Goal: Information Seeking & Learning: Learn about a topic

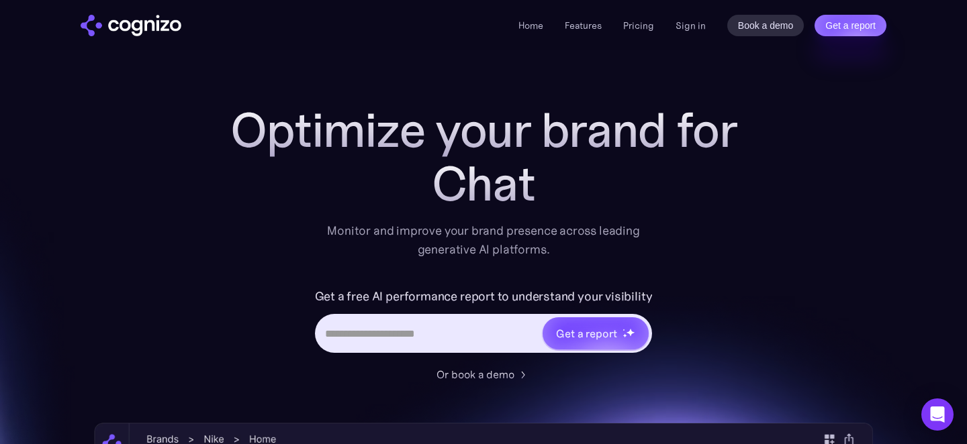
click at [620, 19] on ul "Home Features Pricing Book a demo Get a report" at bounding box center [586, 25] width 136 height 16
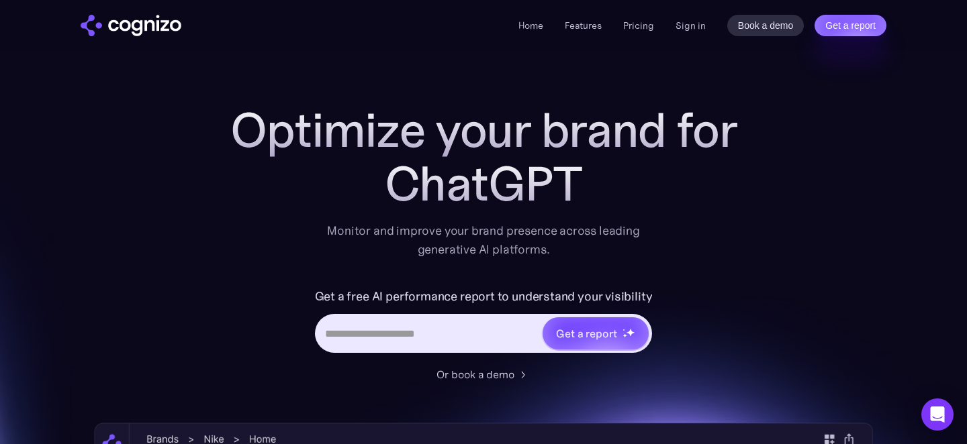
click at [624, 19] on ul "Home Features Pricing Book a demo Get a report" at bounding box center [586, 25] width 136 height 16
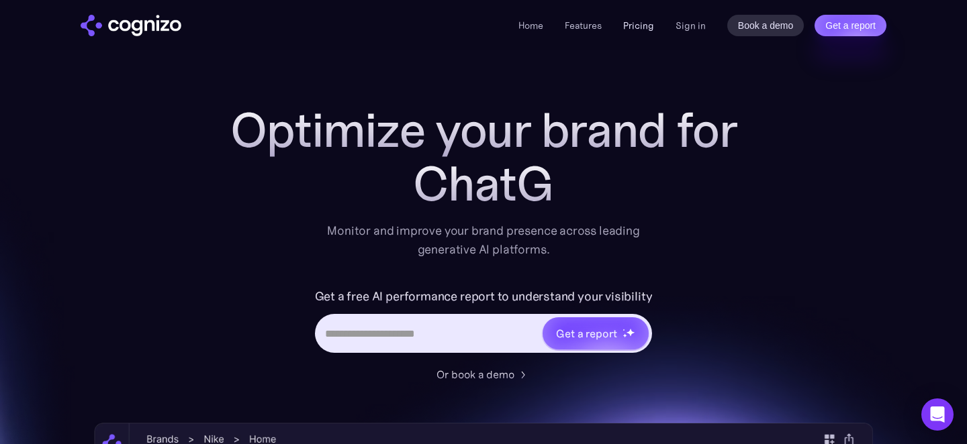
click at [627, 26] on link "Pricing" at bounding box center [638, 25] width 31 height 12
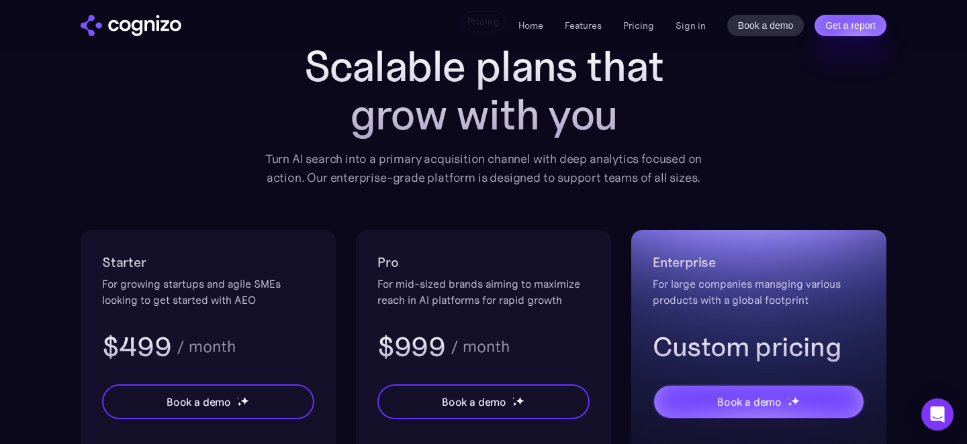
scroll to position [79, 0]
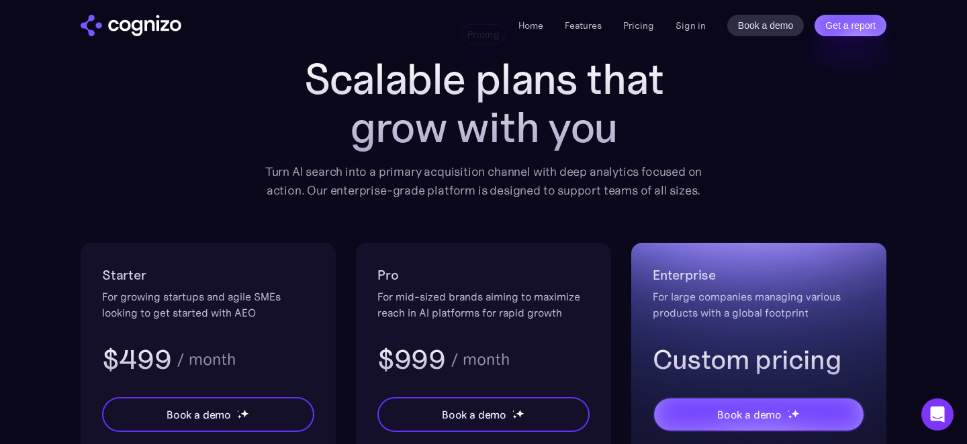
click at [642, 32] on li "Pricing" at bounding box center [638, 25] width 31 height 16
click at [643, 18] on li "Pricing" at bounding box center [638, 25] width 31 height 16
click at [643, 23] on link "Pricing" at bounding box center [638, 25] width 31 height 12
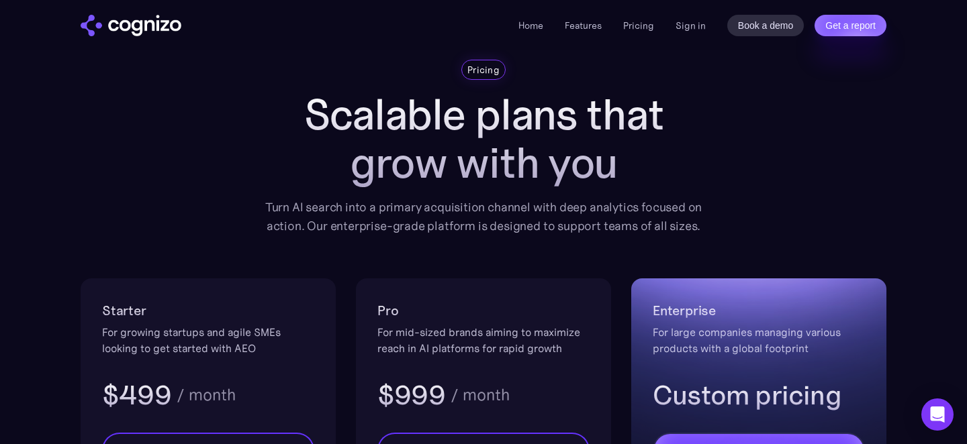
scroll to position [31, 0]
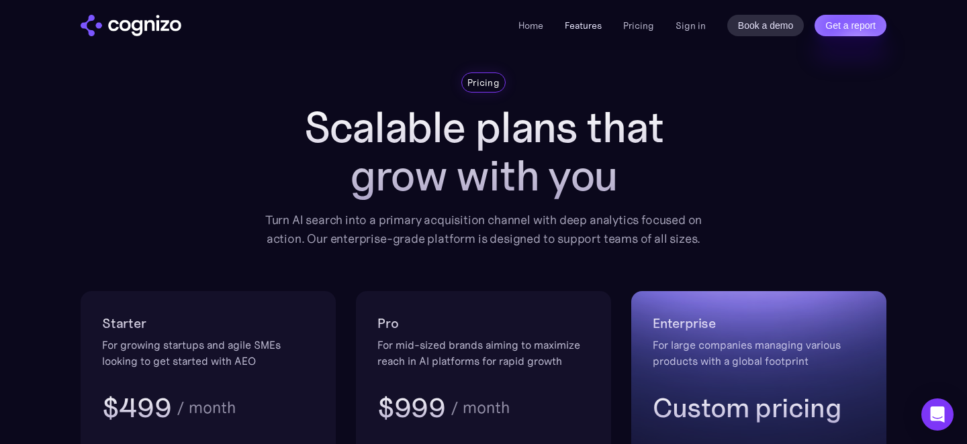
click at [578, 23] on link "Features" at bounding box center [582, 25] width 37 height 12
